Goal: Task Accomplishment & Management: Manage account settings

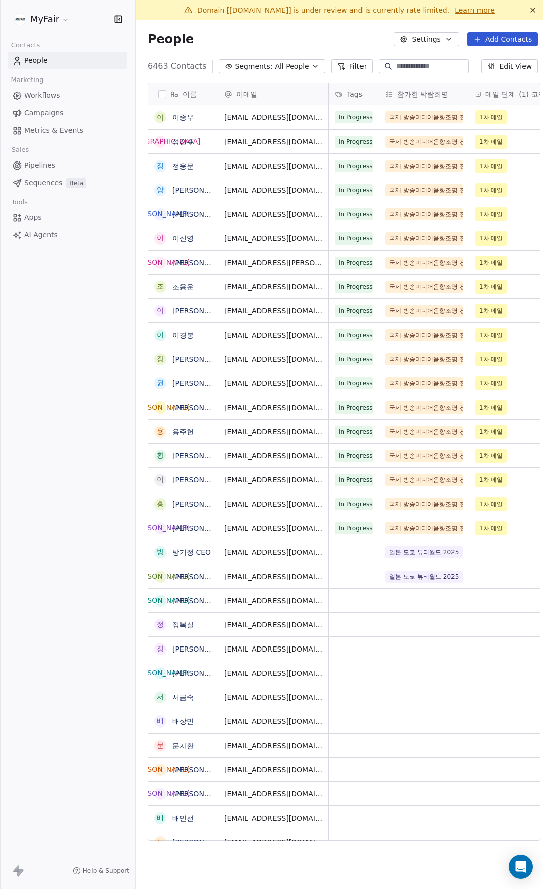
scroll to position [775, 409]
click at [52, 17] on html "MyFair Contacts People Marketing Workflows Campaigns Metrics & Events Sales Pip…" at bounding box center [271, 444] width 543 height 889
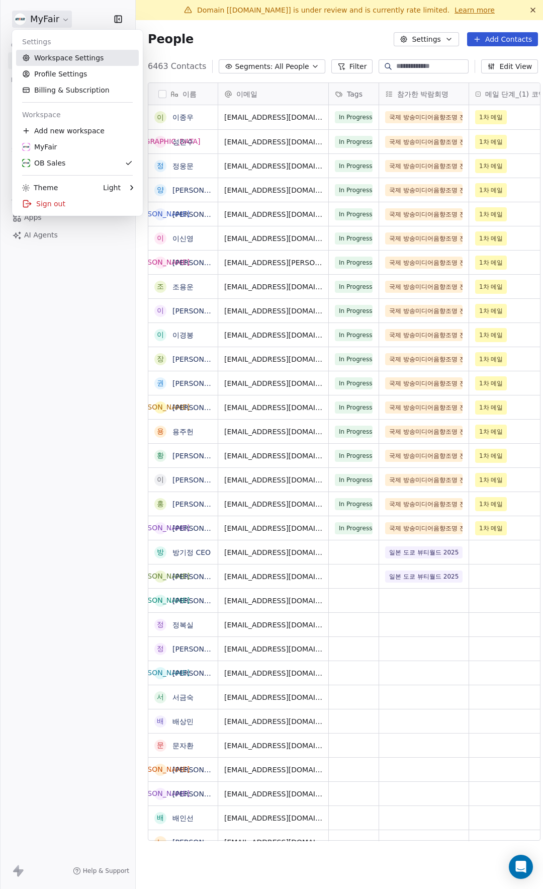
click at [97, 57] on link "Workspace Settings" at bounding box center [77, 58] width 123 height 16
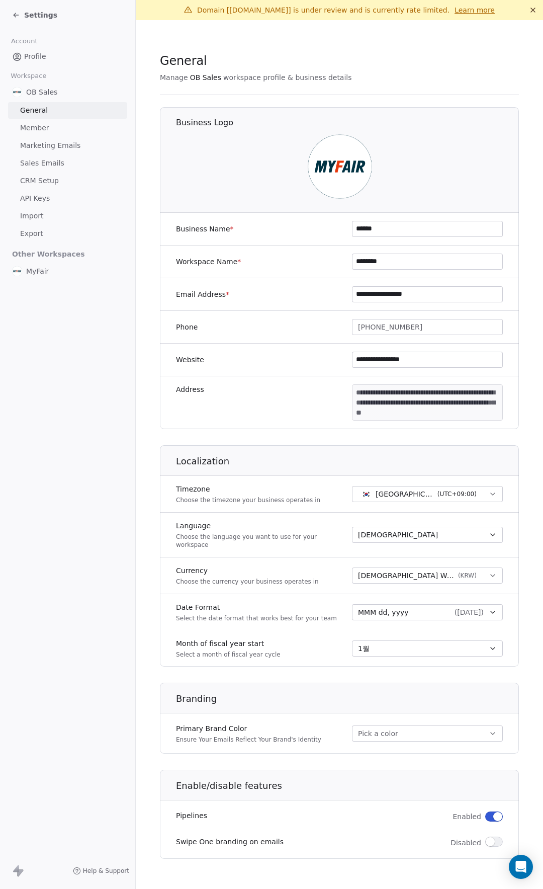
click at [74, 146] on span "Marketing Emails" at bounding box center [50, 145] width 60 height 11
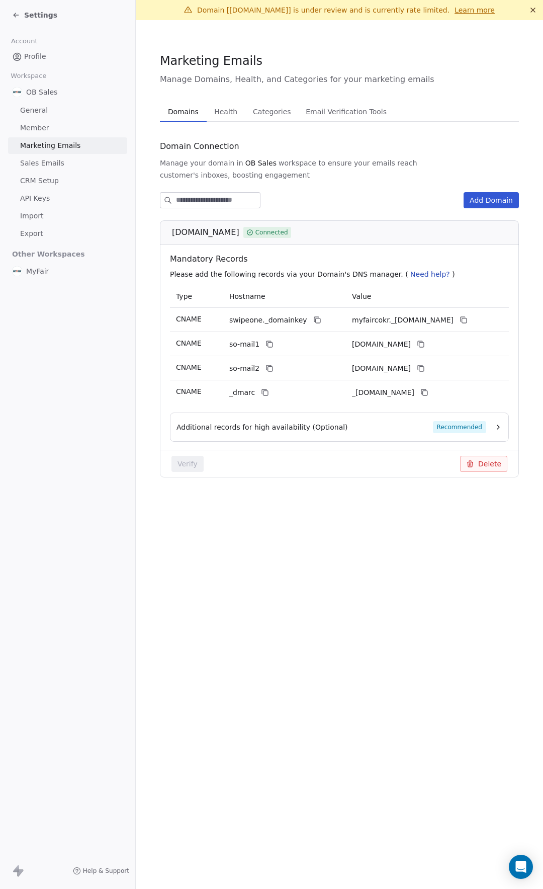
click at [68, 168] on link "Sales Emails" at bounding box center [67, 163] width 119 height 17
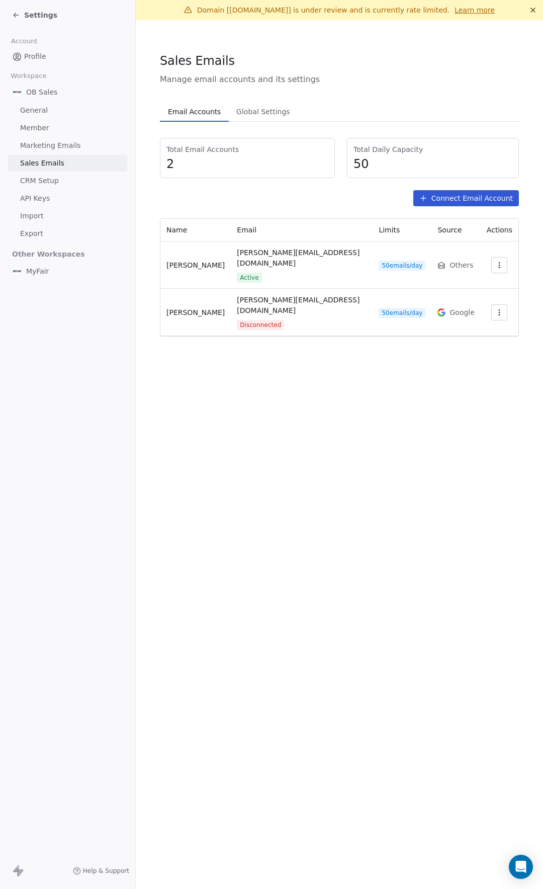
click at [84, 147] on link "Marketing Emails" at bounding box center [67, 145] width 119 height 17
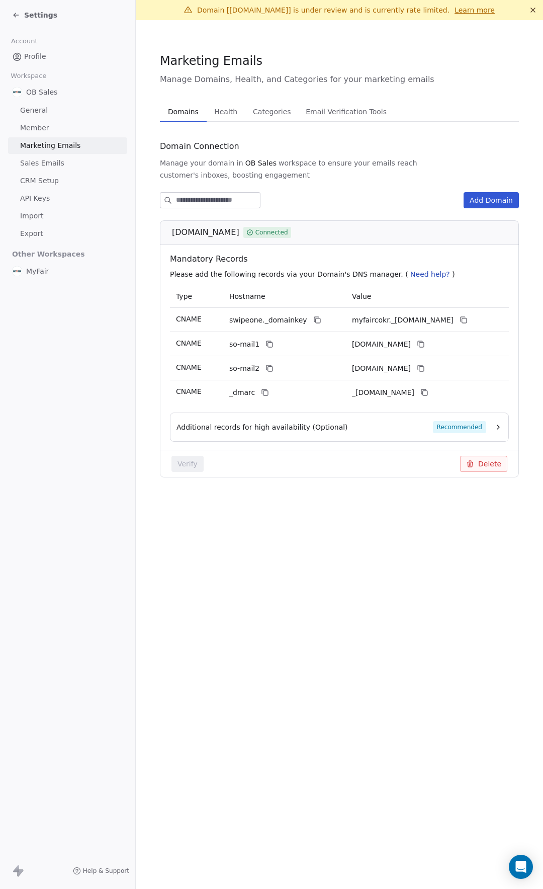
click at [230, 115] on span "Health" at bounding box center [225, 112] width 31 height 14
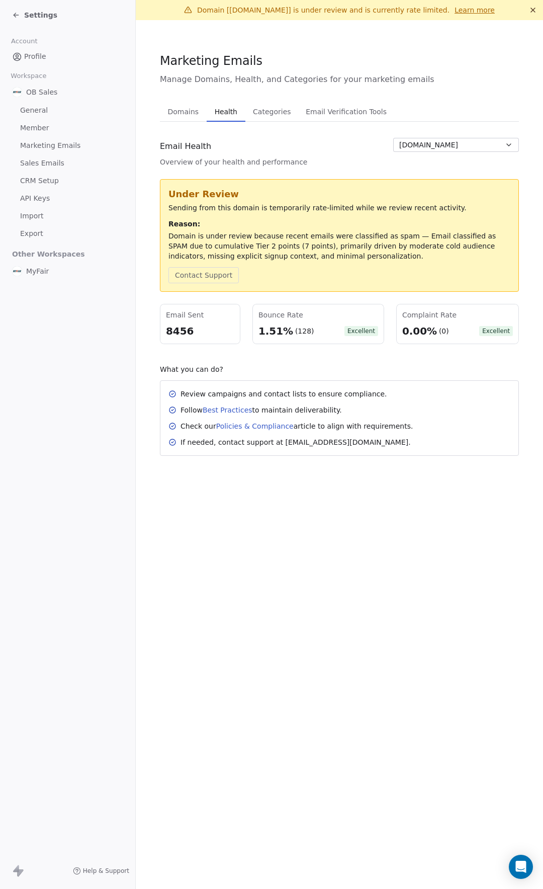
click at [264, 118] on span "Categories" at bounding box center [272, 112] width 46 height 14
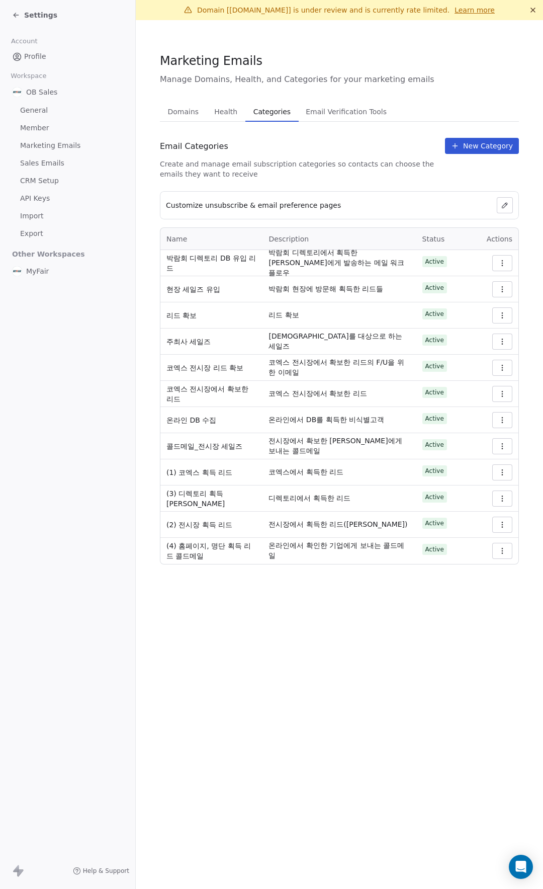
click at [342, 117] on span "Email Verification Tools" at bounding box center [346, 112] width 89 height 14
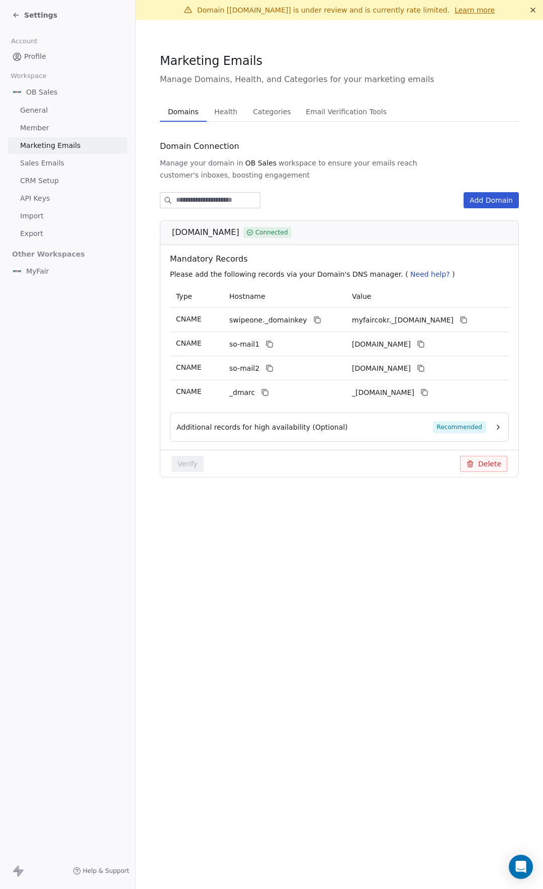
click at [177, 110] on span "Domains" at bounding box center [183, 112] width 39 height 14
click at [460, 428] on span "Recommended" at bounding box center [459, 427] width 53 height 12
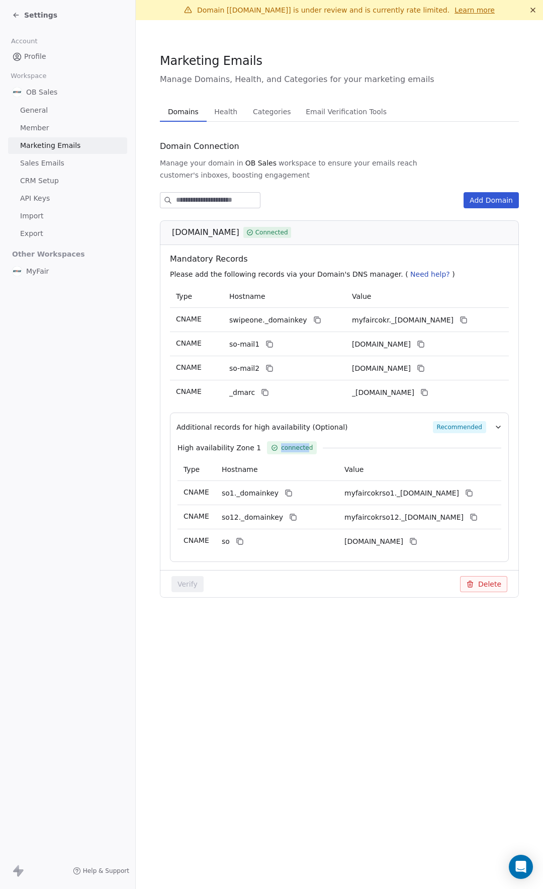
drag, startPoint x: 261, startPoint y: 450, endPoint x: 343, endPoint y: 449, distance: 82.0
click at [324, 449] on div "High availability Zone 1 connected" at bounding box center [340, 447] width 324 height 13
click at [370, 451] on div "High availability Zone 1 connected" at bounding box center [340, 447] width 324 height 13
click at [64, 182] on link "CRM Setup" at bounding box center [67, 181] width 119 height 17
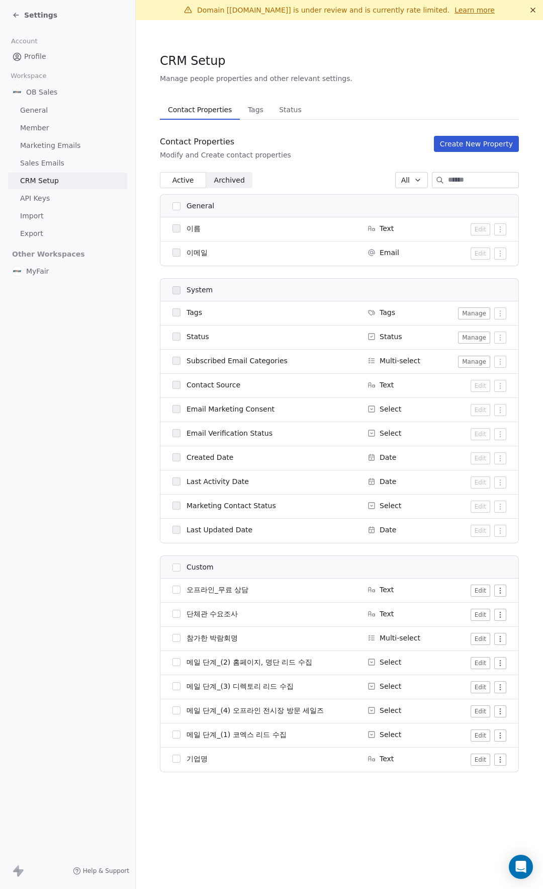
click at [70, 176] on link "CRM Setup" at bounding box center [67, 181] width 119 height 17
click at [71, 164] on link "Sales Emails" at bounding box center [67, 163] width 119 height 17
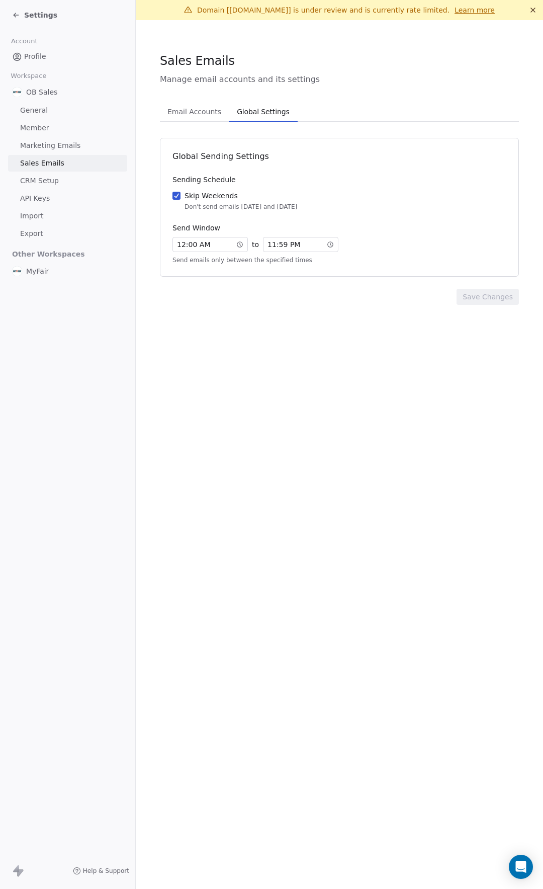
click at [251, 113] on span "Global Settings" at bounding box center [263, 112] width 60 height 14
click at [214, 118] on span "Email Accounts" at bounding box center [194, 112] width 62 height 14
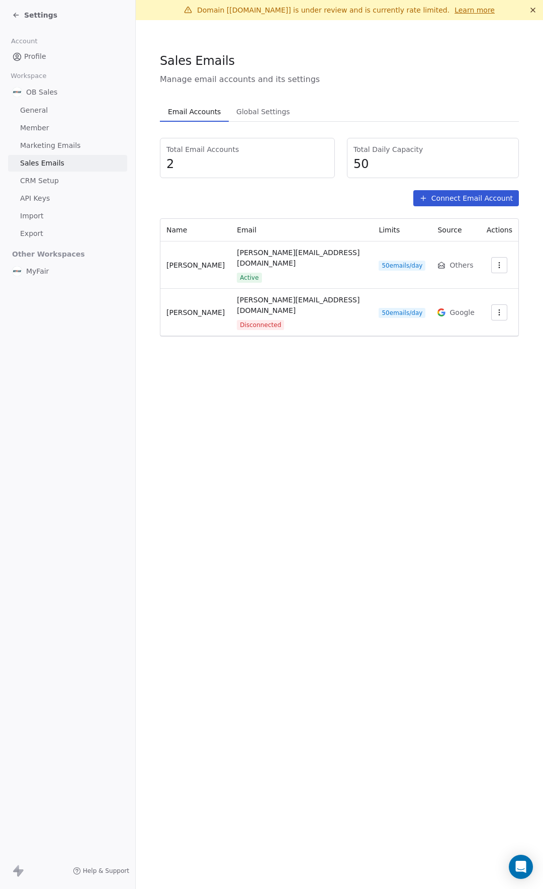
click at [63, 201] on link "API Keys" at bounding box center [67, 198] width 119 height 17
click at [56, 217] on link "Import" at bounding box center [67, 216] width 119 height 17
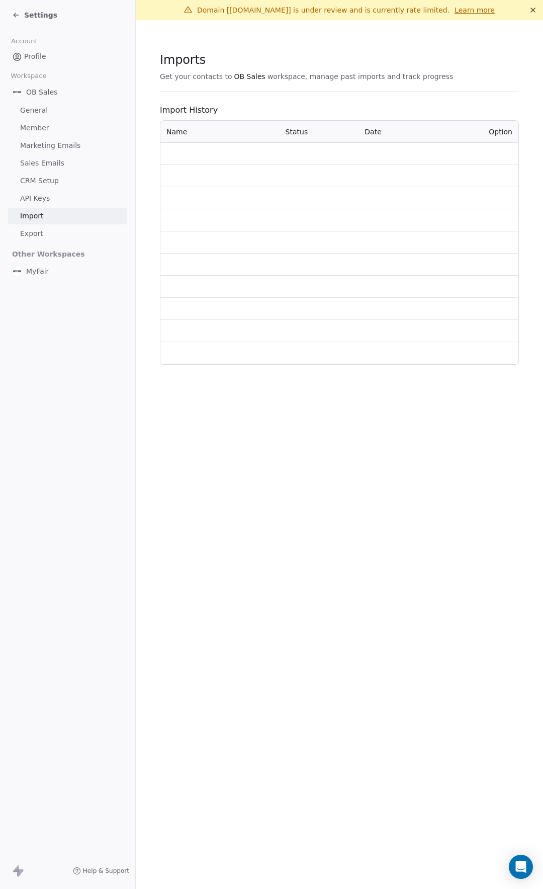
click at [48, 231] on link "Export" at bounding box center [67, 233] width 119 height 17
drag, startPoint x: 383, startPoint y: 48, endPoint x: 377, endPoint y: 42, distance: 8.5
click at [382, 47] on section "Export Export & download your contacts from OB Sales workspace, manage export h…" at bounding box center [339, 145] width 407 height 250
